Goal: Ask a question

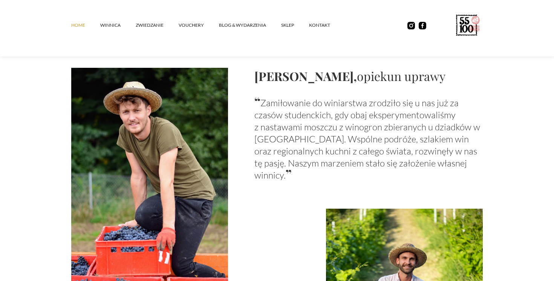
scroll to position [515, 0]
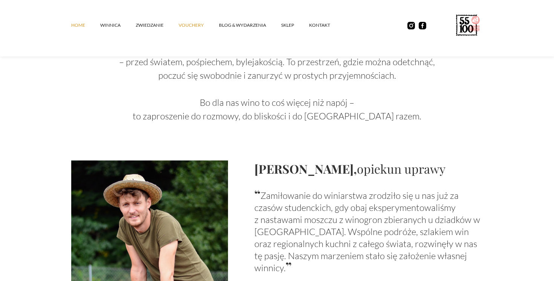
click at [185, 27] on link "vouchery" at bounding box center [199, 25] width 40 height 23
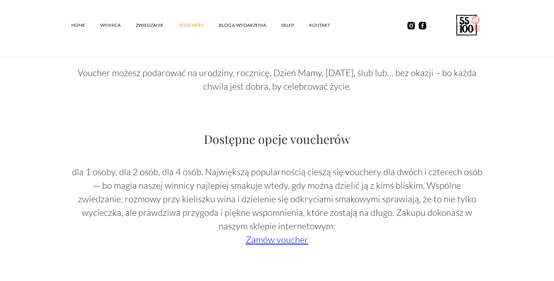
scroll to position [514, 0]
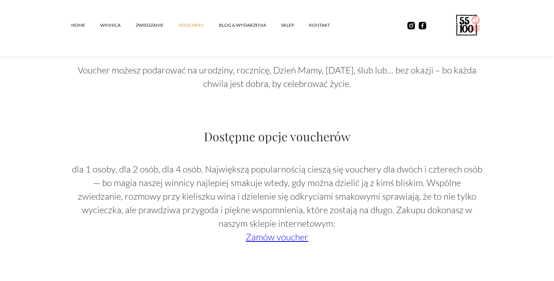
click at [265, 237] on link "Zamów voucher" at bounding box center [277, 236] width 63 height 11
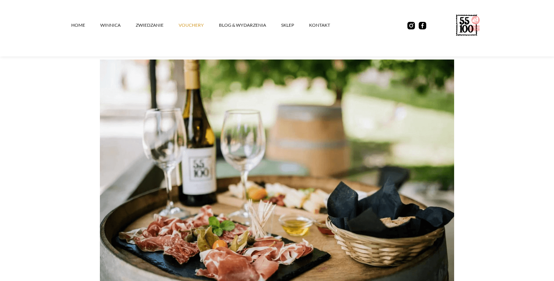
scroll to position [0, 0]
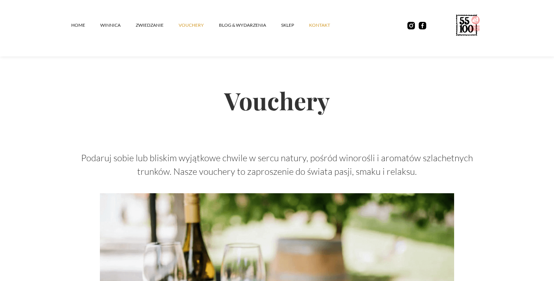
click at [318, 24] on link "kontakt" at bounding box center [327, 25] width 36 height 23
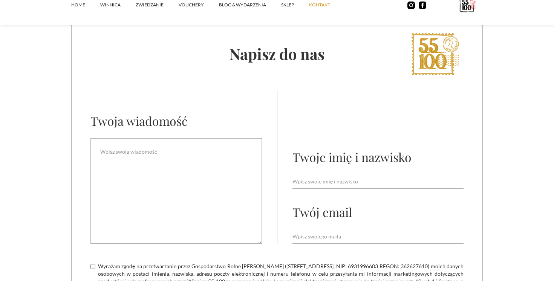
scroll to position [361, 0]
click at [231, 185] on textarea "Email Form" at bounding box center [175, 191] width 171 height 106
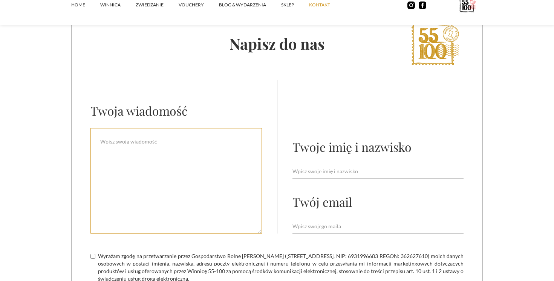
scroll to position [372, 0]
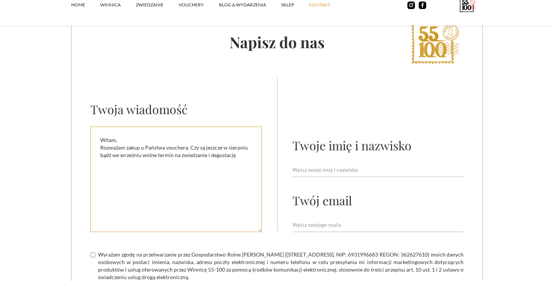
type textarea "Witam, Rozważam zakup u Państwa vouchera. Czy są jeszcze w sierpniu bądź we wrz…"
click at [343, 182] on div "Twoje imię i nazwisko Twój email" at bounding box center [377, 155] width 171 height 154
click at [354, 163] on input "Email Form" at bounding box center [377, 170] width 171 height 14
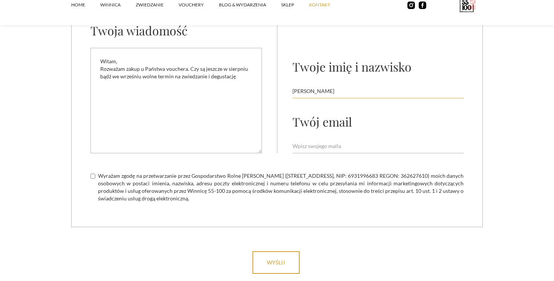
type input "Rafał Zubik"
click at [370, 143] on input "Email Form" at bounding box center [377, 146] width 171 height 14
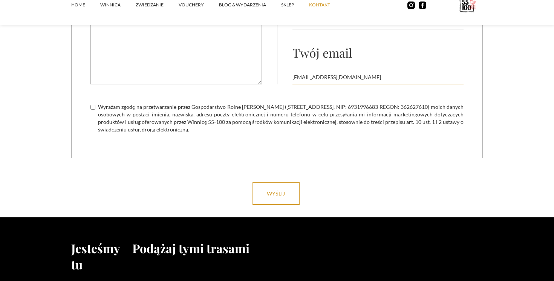
scroll to position [535, 0]
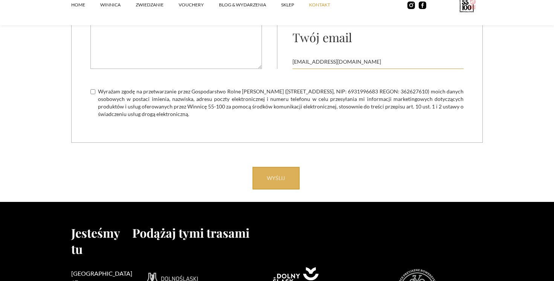
type input "zubikrafal@gmail.com"
click at [280, 177] on input "wyślij" at bounding box center [276, 178] width 47 height 23
type input "Please wait..."
